Goal: Information Seeking & Learning: Learn about a topic

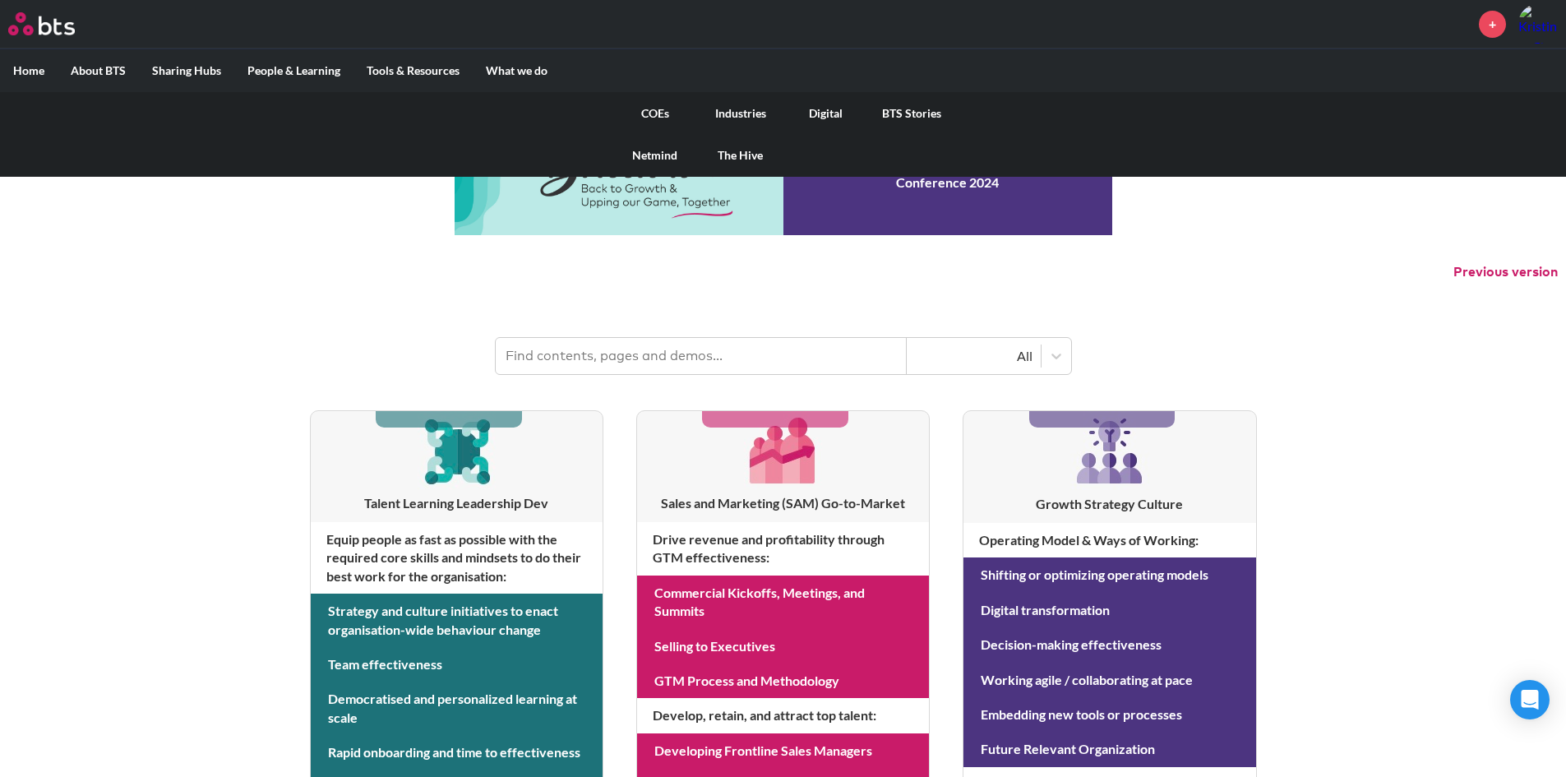
click at [658, 115] on link "COEs" at bounding box center [654, 113] width 85 height 43
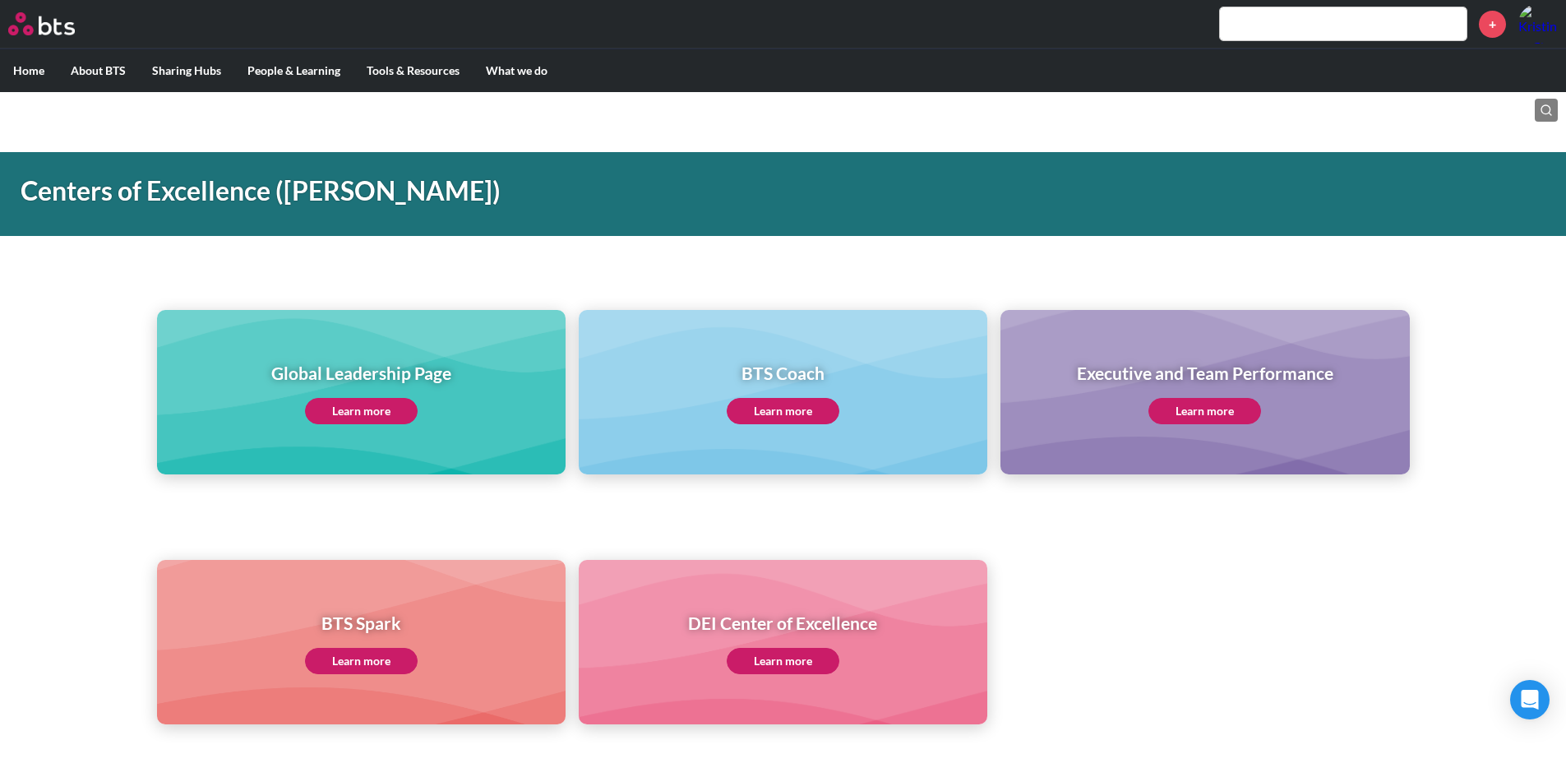
scroll to position [7, 0]
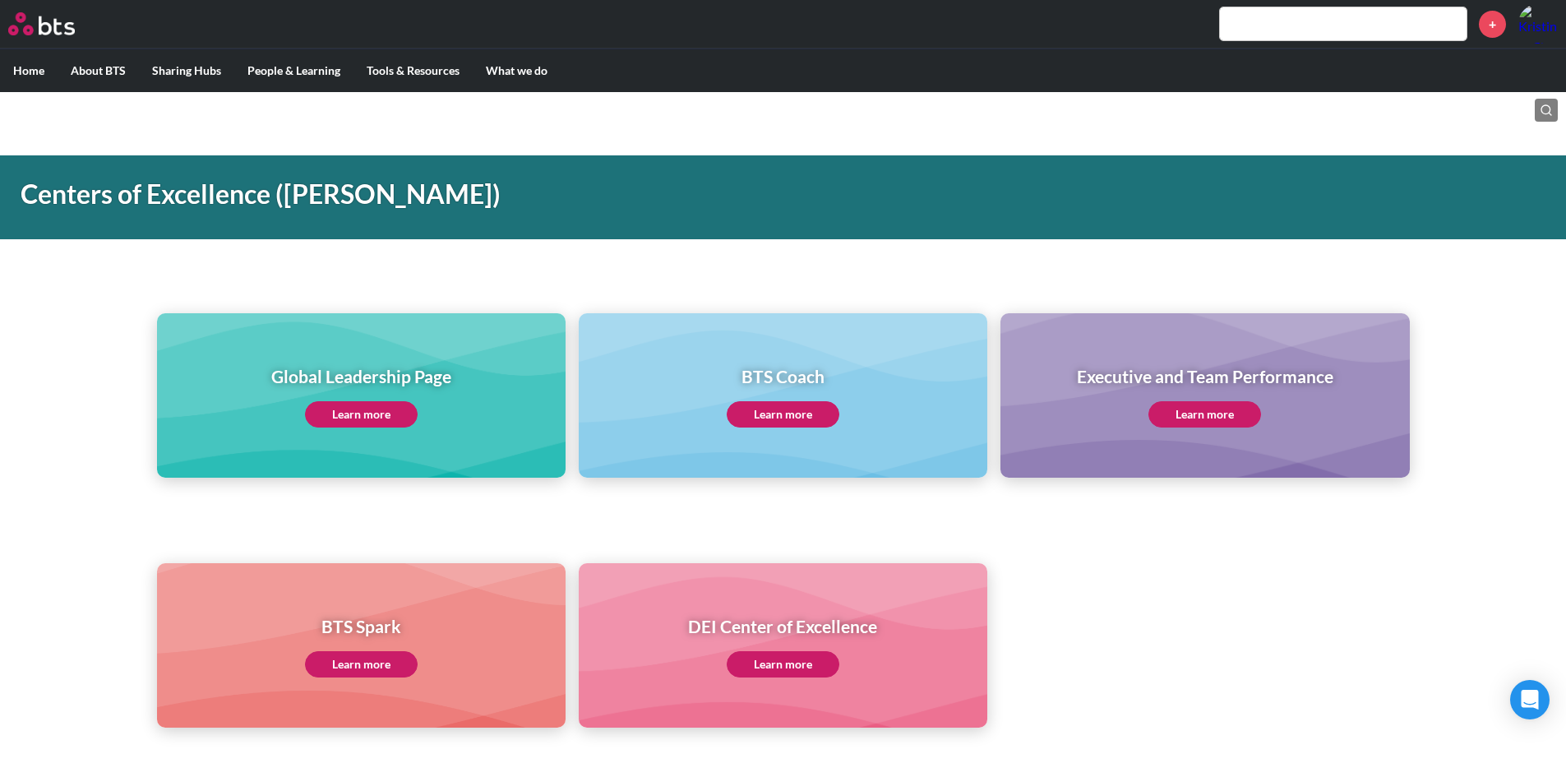
click at [330, 413] on link "Learn more" at bounding box center [361, 414] width 113 height 26
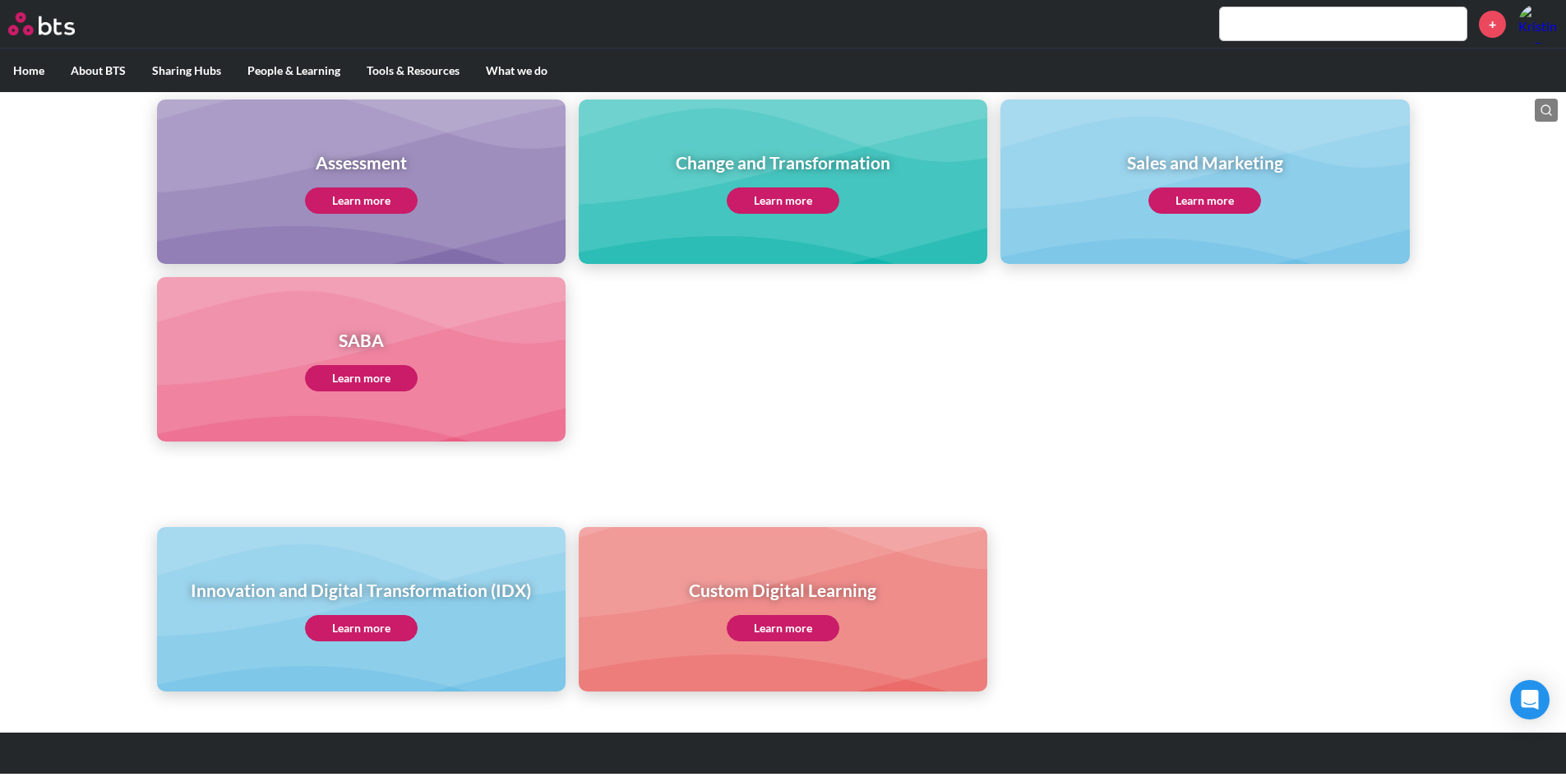
scroll to position [732, 0]
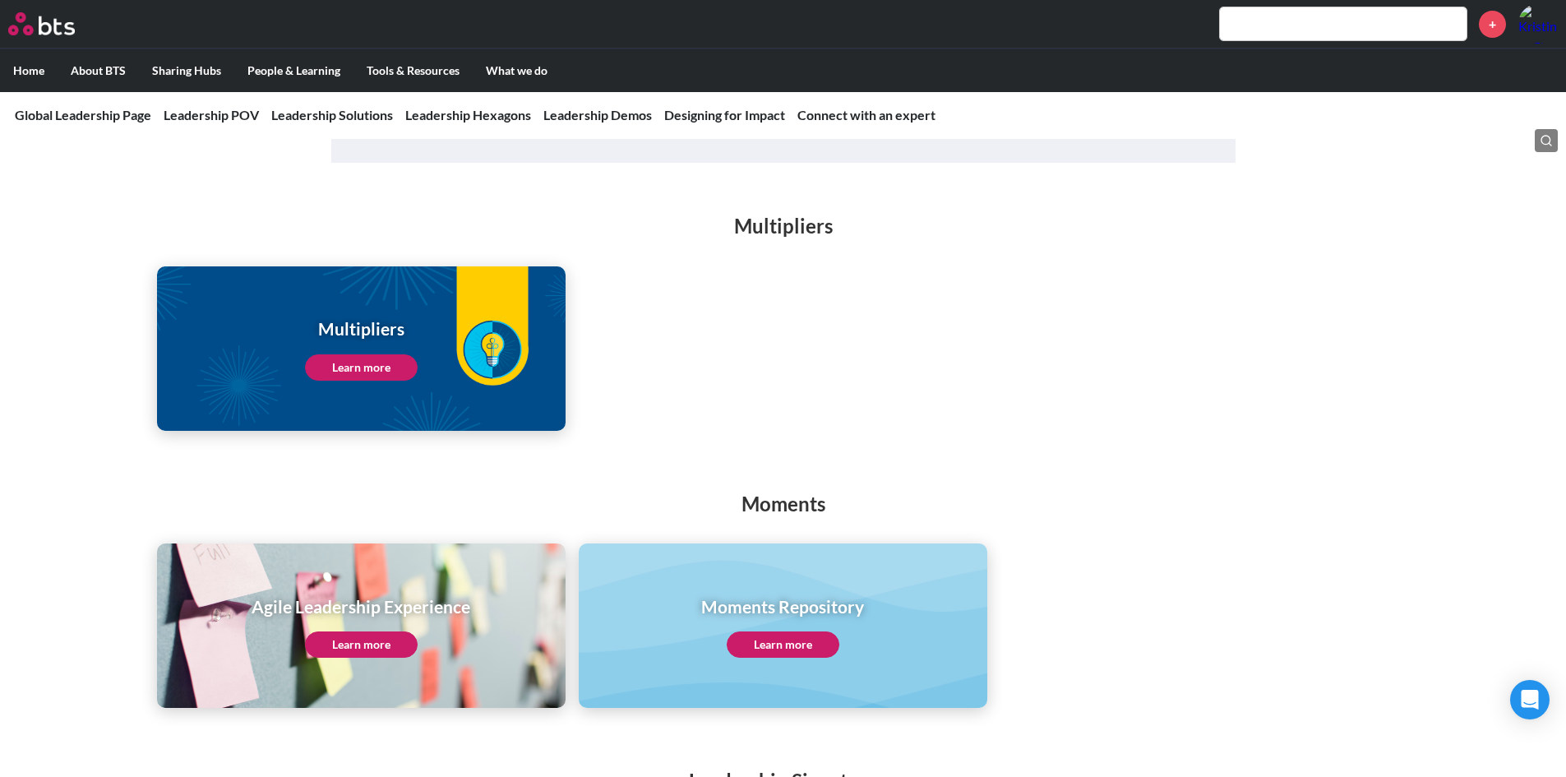
scroll to position [2121, 0]
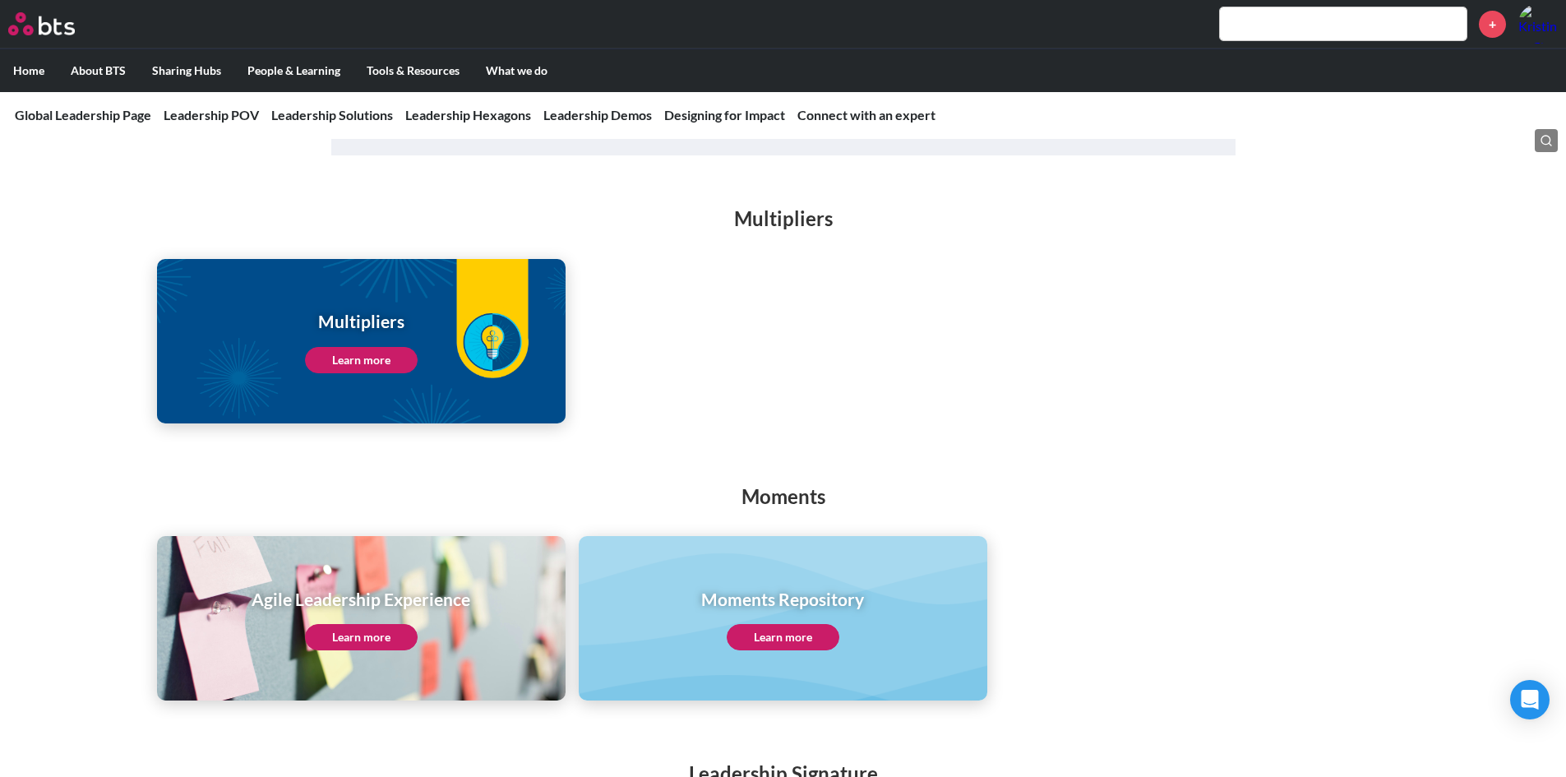
click at [359, 349] on link "Learn more" at bounding box center [361, 360] width 113 height 26
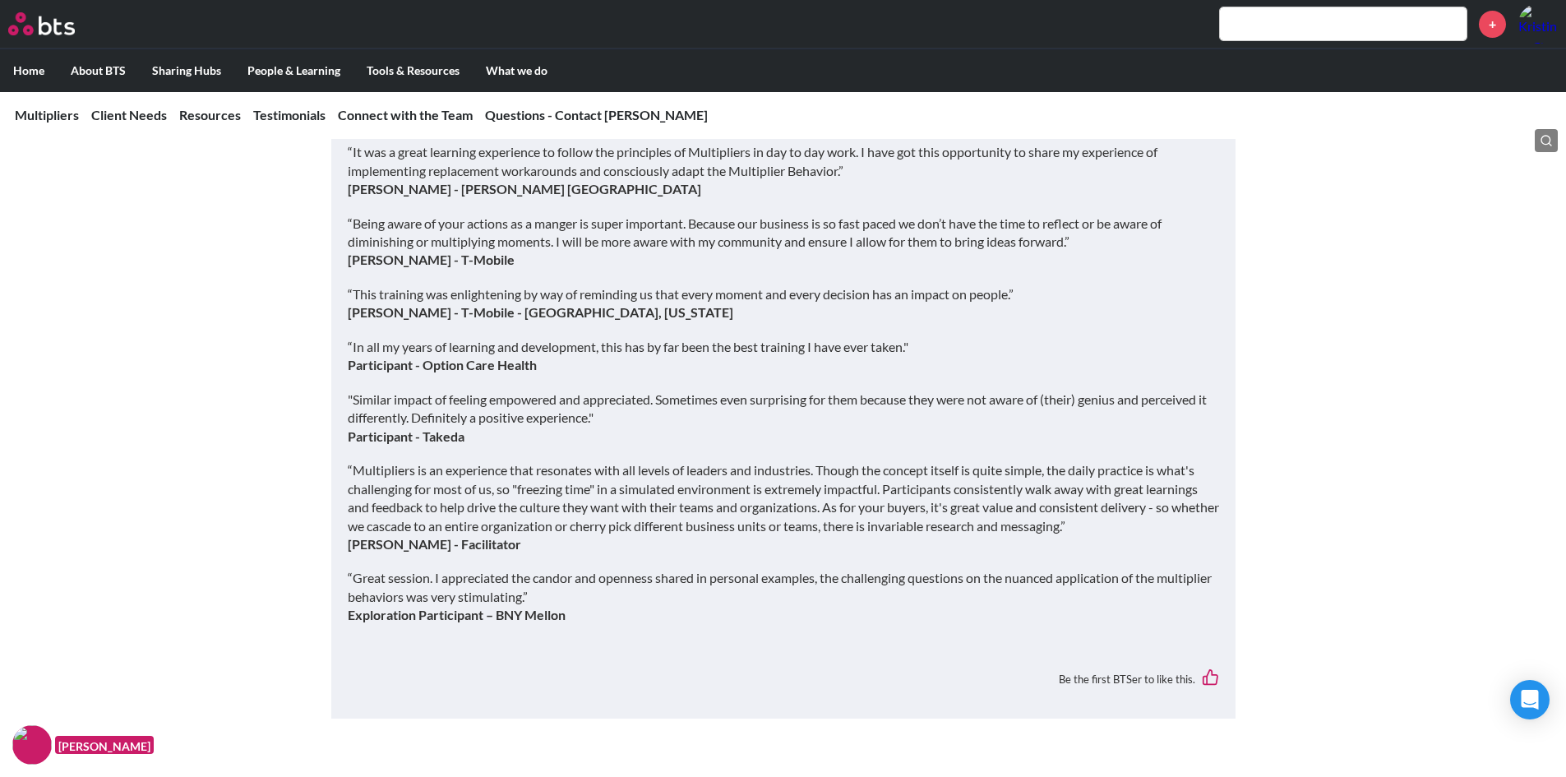
scroll to position [4459, 0]
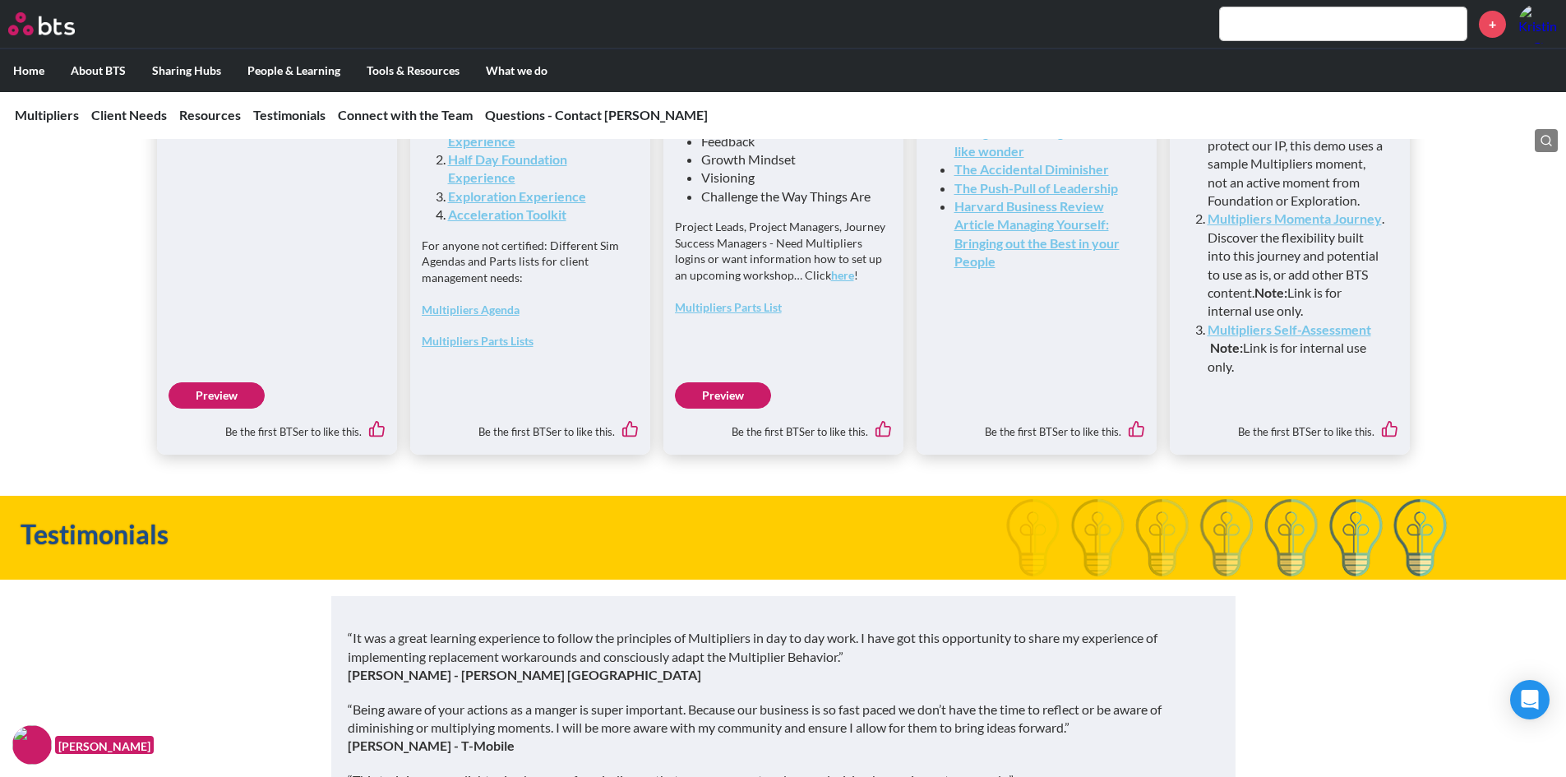
click at [727, 684] on p "“It was a great learning experience to follow the principles of Multipliers in …" at bounding box center [783, 656] width 871 height 55
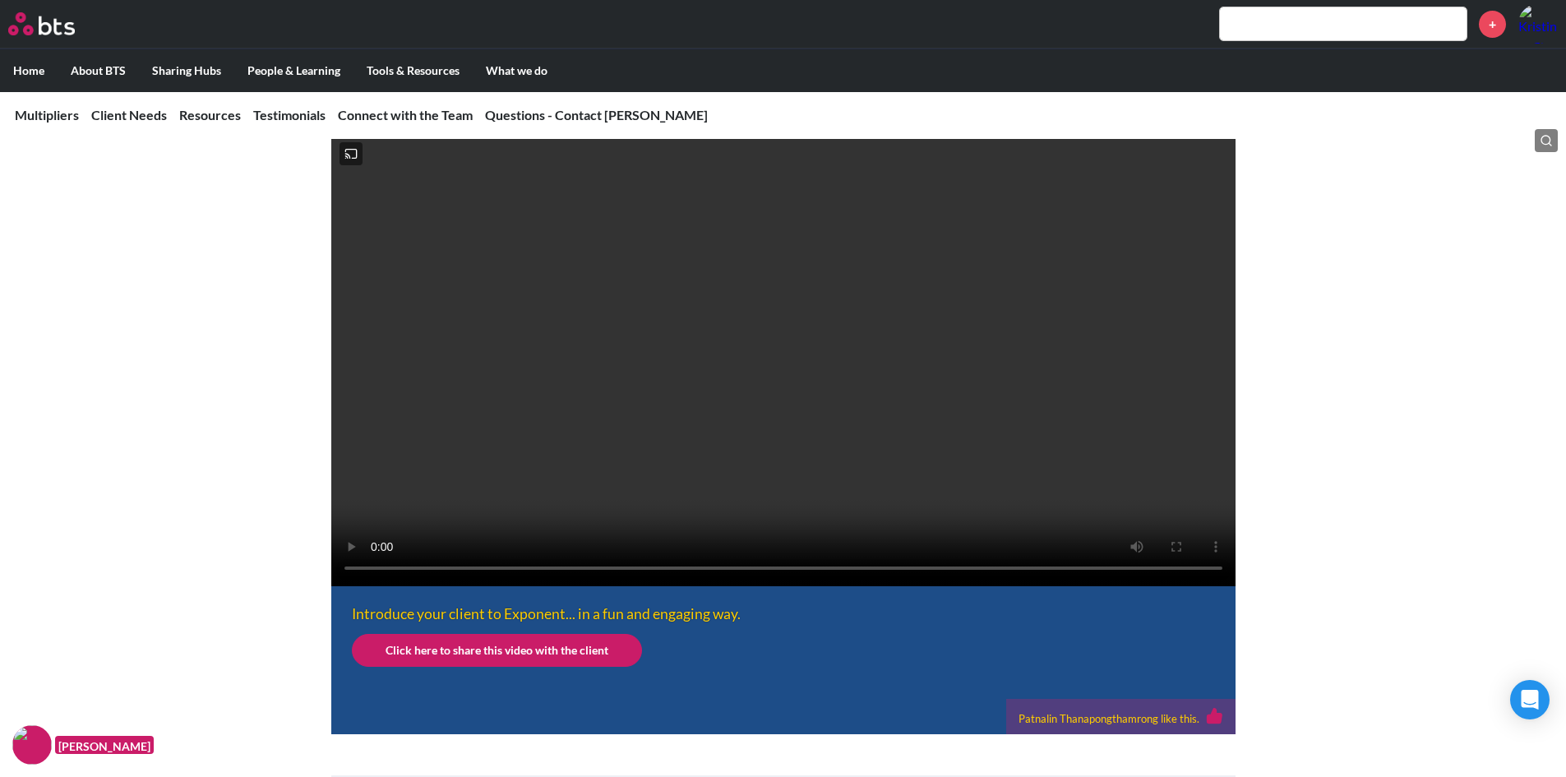
scroll to position [330, 0]
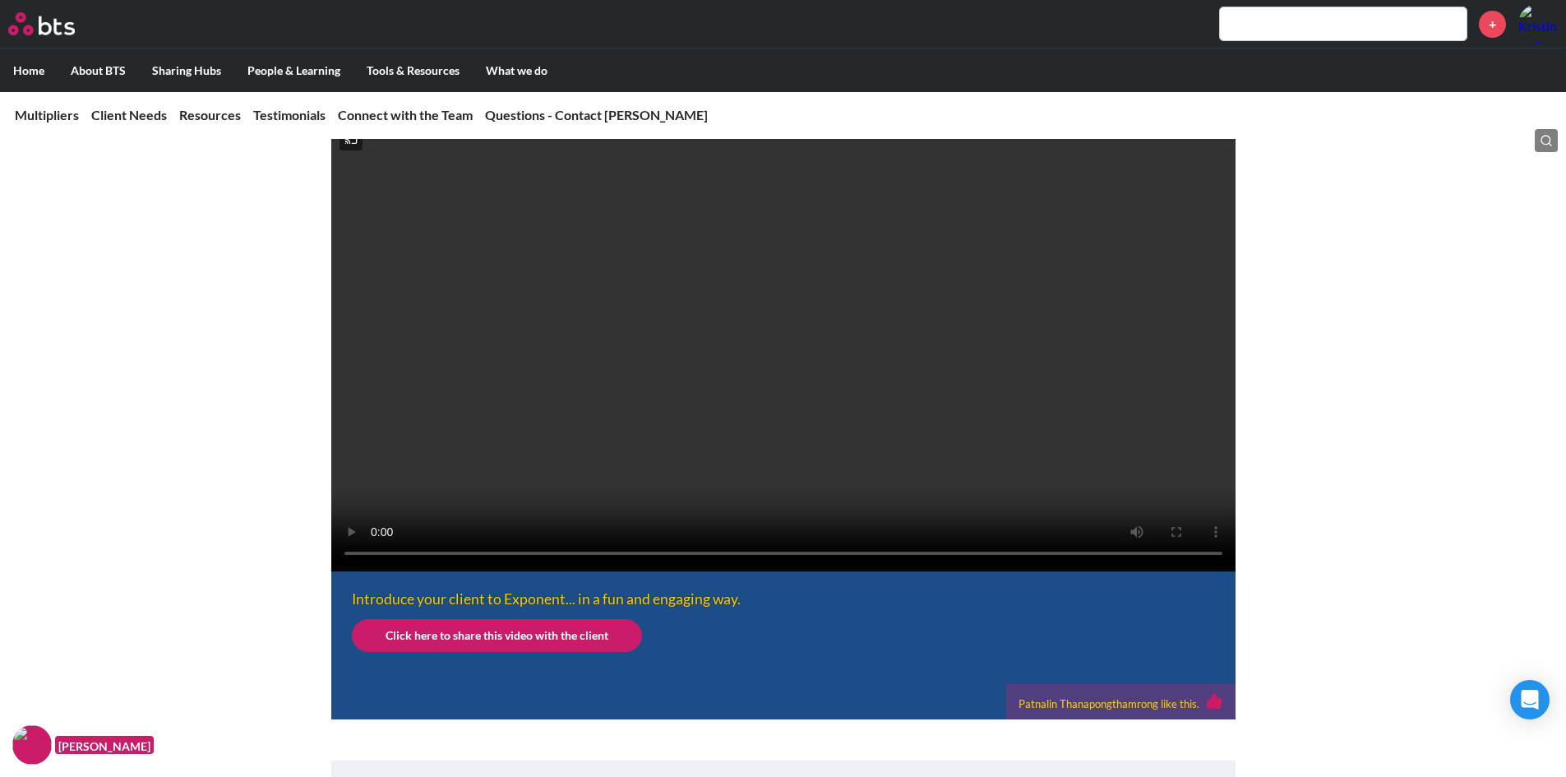
click at [891, 404] on video at bounding box center [783, 345] width 904 height 452
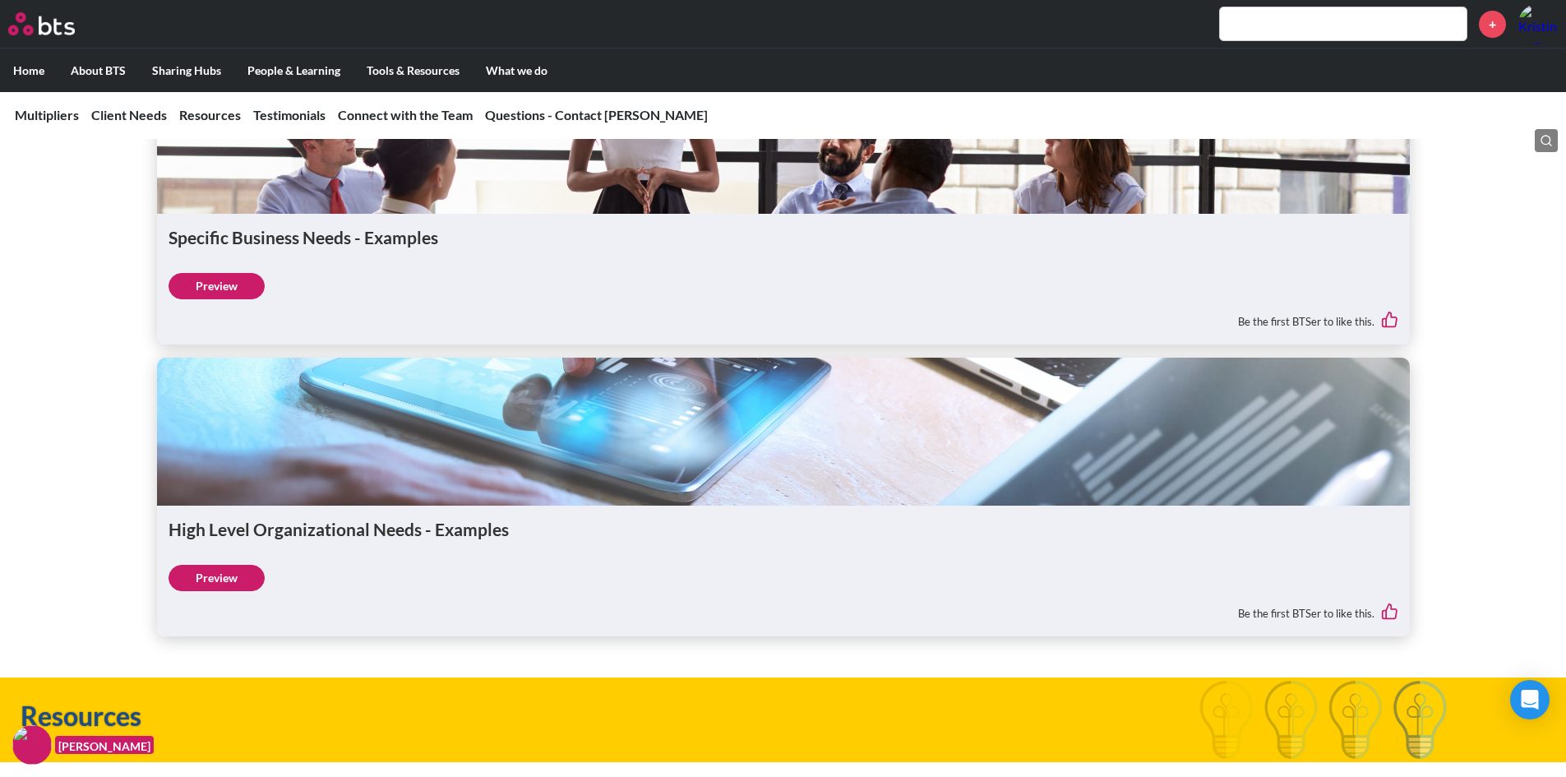
scroll to position [3548, 0]
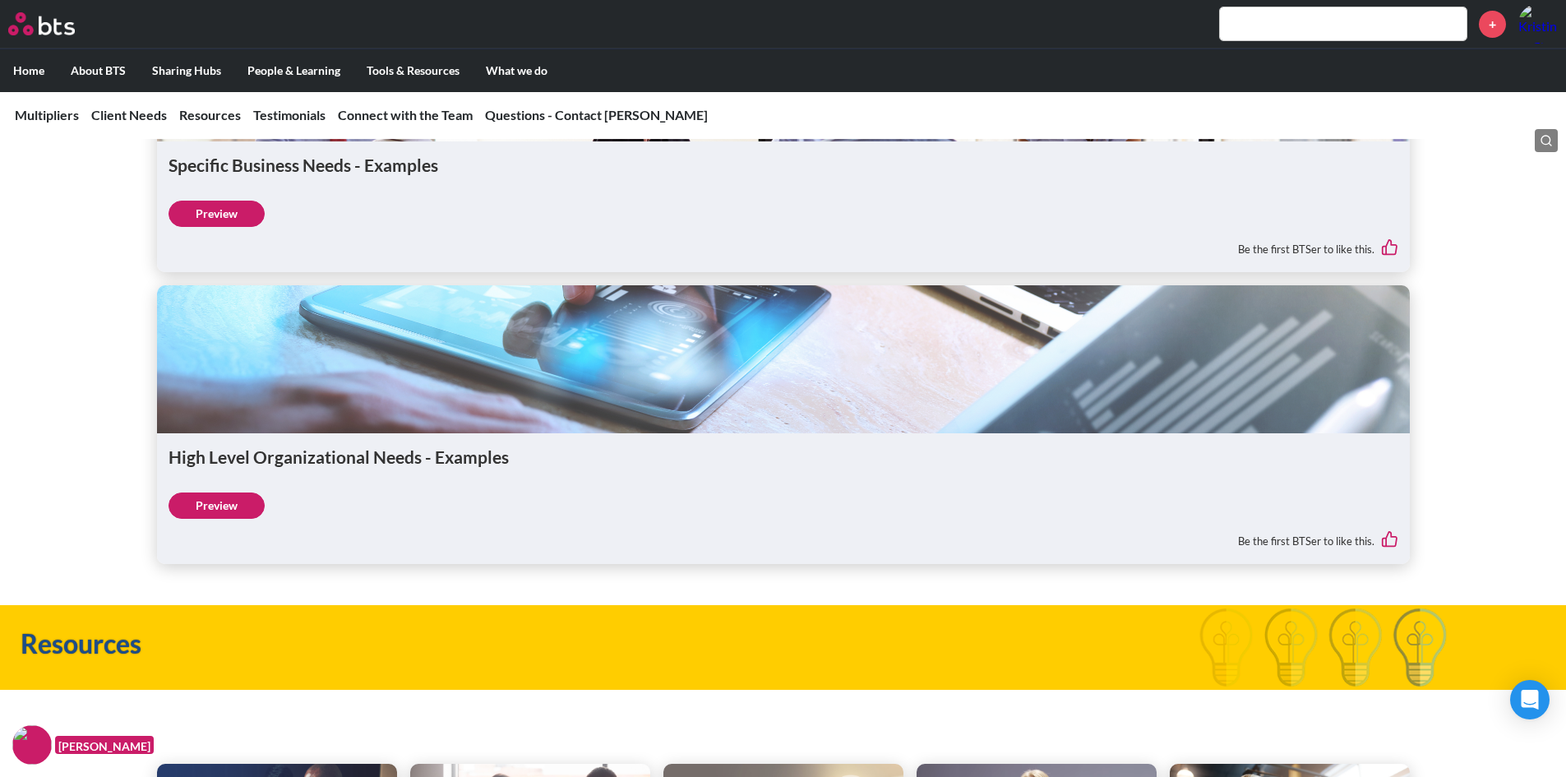
click at [200, 227] on link "Preview" at bounding box center [217, 214] width 96 height 26
click at [197, 519] on link "Preview" at bounding box center [217, 505] width 96 height 26
